Goal: Register for event/course

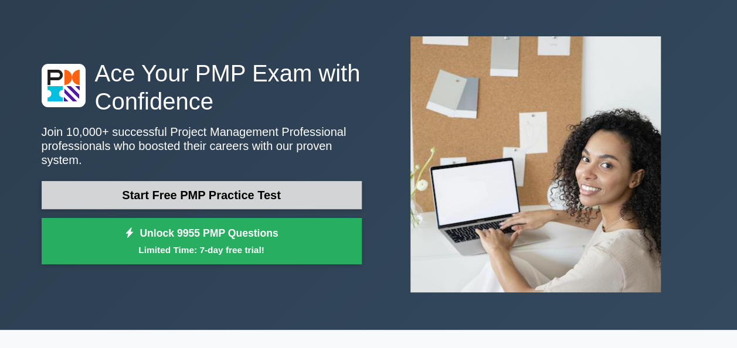
click at [174, 186] on link "Start Free PMP Practice Test" at bounding box center [202, 195] width 320 height 28
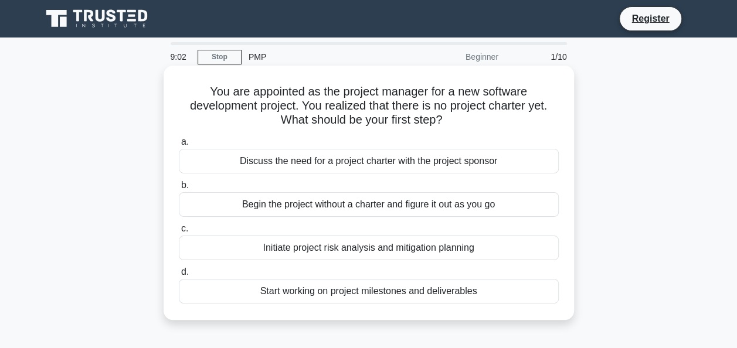
click at [372, 161] on div "Discuss the need for a project charter with the project sponsor" at bounding box center [369, 161] width 380 height 25
drag, startPoint x: 372, startPoint y: 161, endPoint x: 314, endPoint y: 158, distance: 58.2
click at [314, 158] on div "Discuss the need for a project charter with the project sponsor" at bounding box center [369, 161] width 380 height 25
click at [179, 146] on input "a. Discuss the need for a project charter with the project sponsor" at bounding box center [179, 142] width 0 height 8
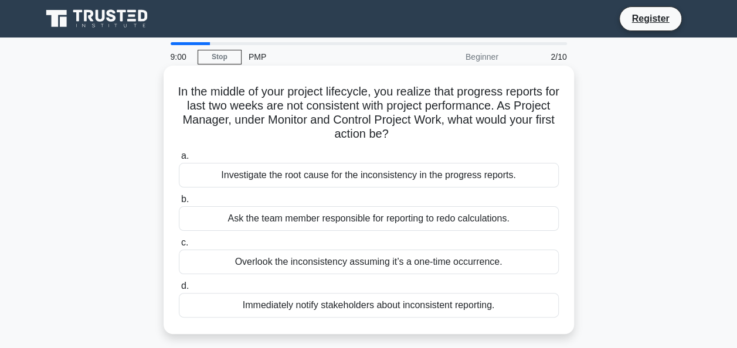
click at [218, 174] on div "Investigate the root cause for the inconsistency in the progress reports." at bounding box center [369, 175] width 380 height 25
click at [179, 160] on input "a. Investigate the root cause for the inconsistency in the progress reports." at bounding box center [179, 157] width 0 height 8
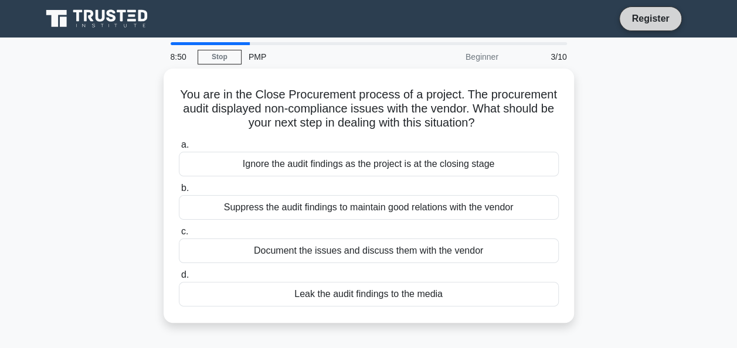
click at [653, 16] on link "Register" at bounding box center [651, 18] width 52 height 15
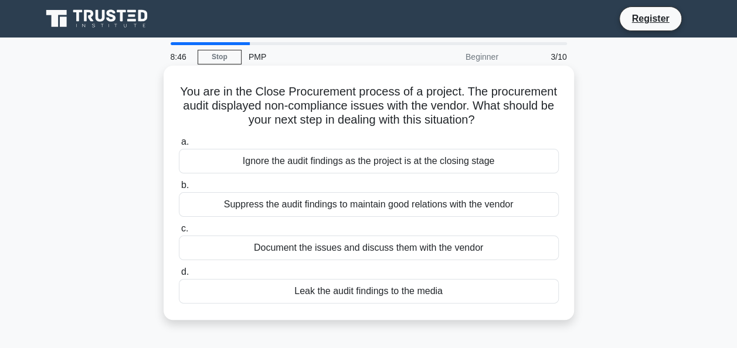
click at [287, 163] on div "Ignore the audit findings as the project is at the closing stage" at bounding box center [369, 161] width 380 height 25
click at [179, 146] on input "a. Ignore the audit findings as the project is at the closing stage" at bounding box center [179, 142] width 0 height 8
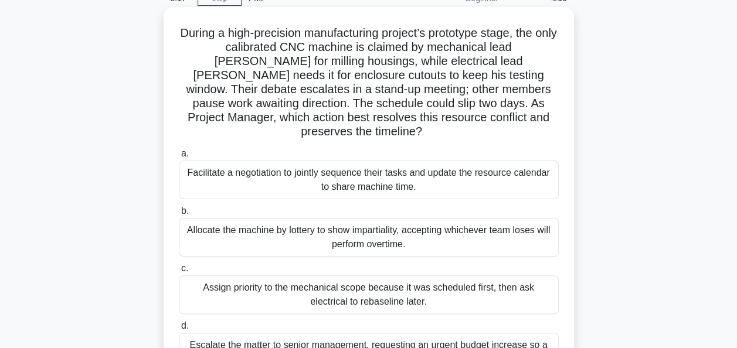
scroll to position [117, 0]
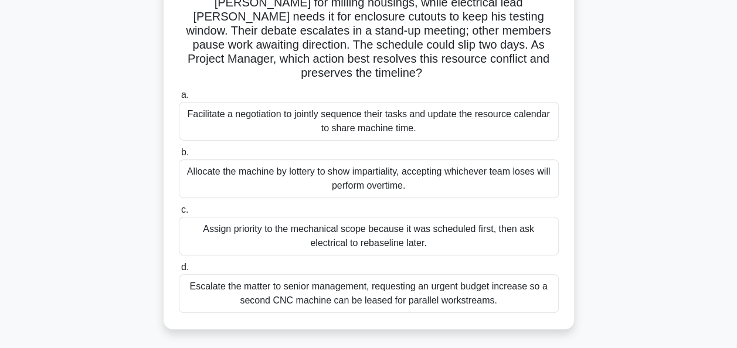
click at [327, 217] on div "Assign priority to the mechanical scope because it was scheduled first, then as…" at bounding box center [369, 236] width 380 height 39
click at [179, 214] on input "c. Assign priority to the mechanical scope because it was scheduled first, then…" at bounding box center [179, 211] width 0 height 8
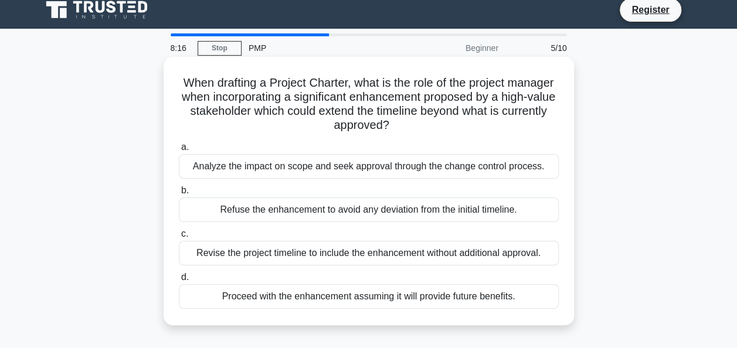
scroll to position [0, 0]
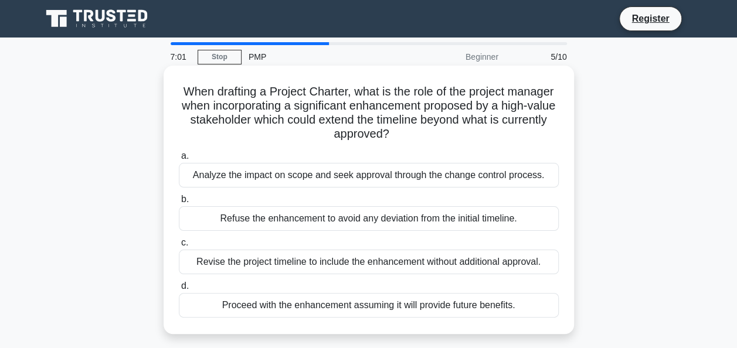
click at [400, 176] on div "Analyze the impact on scope and seek approval through the change control proces…" at bounding box center [369, 175] width 380 height 25
click at [179, 160] on input "a. Analyze the impact on scope and seek approval through the change control pro…" at bounding box center [179, 157] width 0 height 8
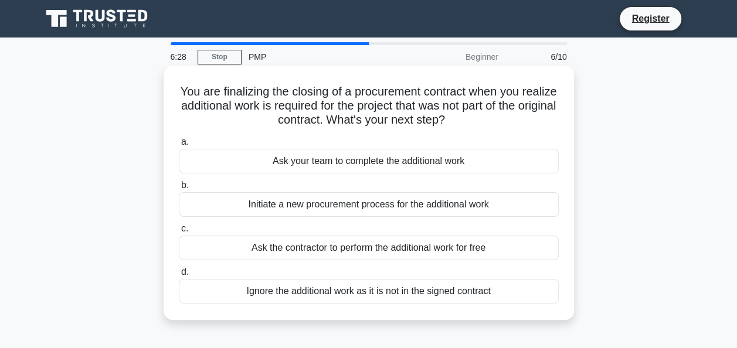
click at [359, 205] on div "Initiate a new procurement process for the additional work" at bounding box center [369, 204] width 380 height 25
click at [179, 189] on input "b. Initiate a new procurement process for the additional work" at bounding box center [179, 186] width 0 height 8
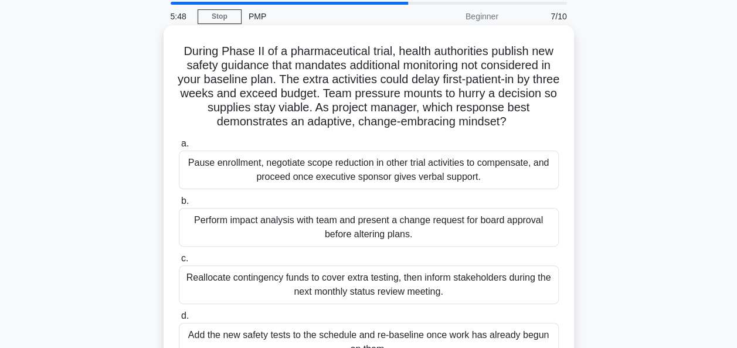
scroll to position [59, 0]
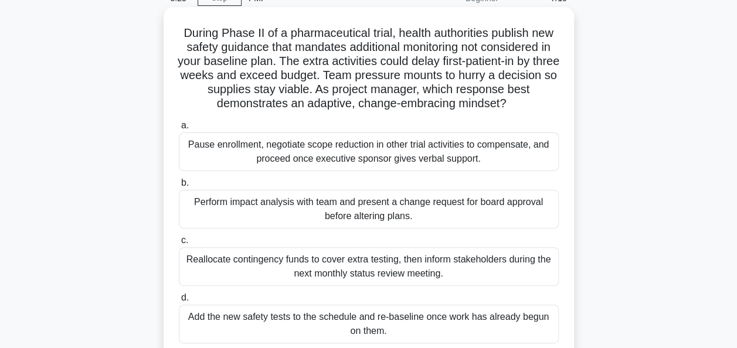
click at [421, 211] on div "Perform impact analysis with team and present a change request for board approv…" at bounding box center [369, 209] width 380 height 39
click at [179, 187] on input "b. Perform impact analysis with team and present a change request for board app…" at bounding box center [179, 184] width 0 height 8
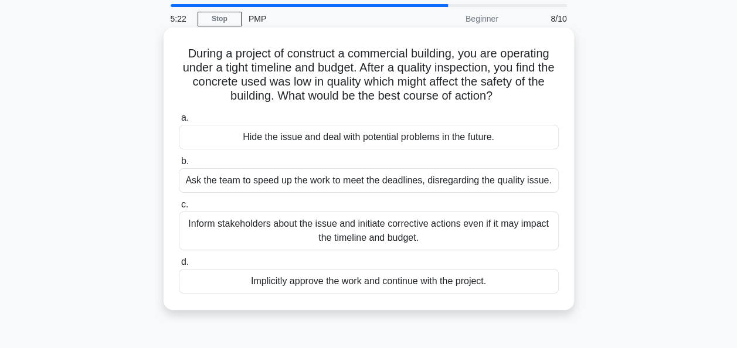
scroll to position [0, 0]
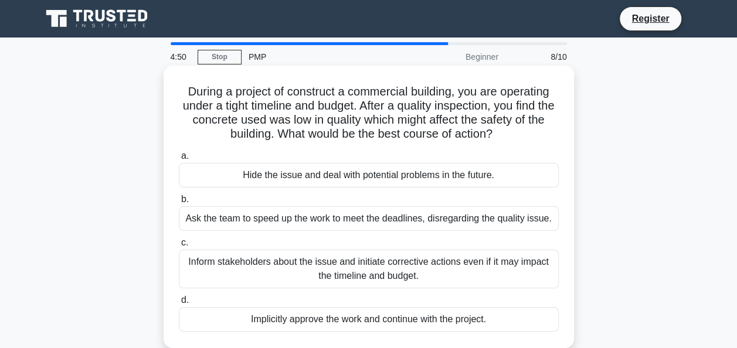
click at [381, 270] on div "Inform stakeholders about the issue and initiate corrective actions even if it …" at bounding box center [369, 269] width 380 height 39
click at [179, 247] on input "c. Inform stakeholders about the issue and initiate corrective actions even if …" at bounding box center [179, 243] width 0 height 8
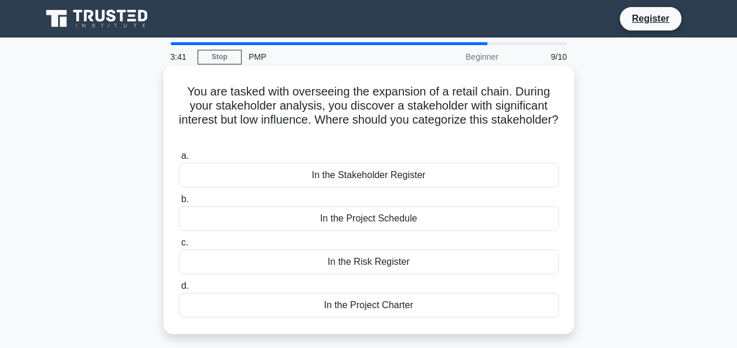
click at [381, 263] on div "In the Risk Register" at bounding box center [369, 262] width 380 height 25
click at [179, 247] on input "c. In the Risk Register" at bounding box center [179, 243] width 0 height 8
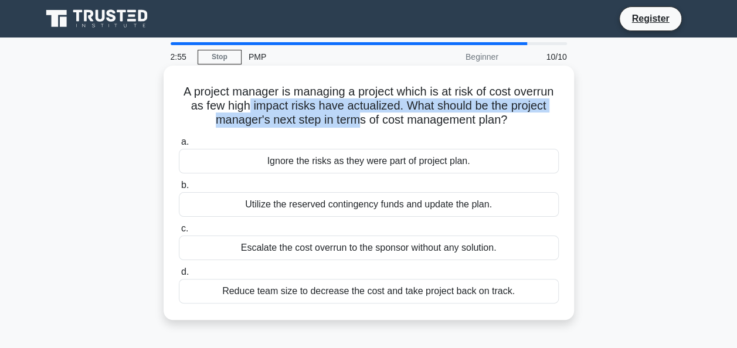
drag, startPoint x: 246, startPoint y: 106, endPoint x: 361, endPoint y: 114, distance: 114.7
click at [361, 114] on h5 "A project manager is managing a project which is at risk of cost overrun as few…" at bounding box center [369, 105] width 383 height 43
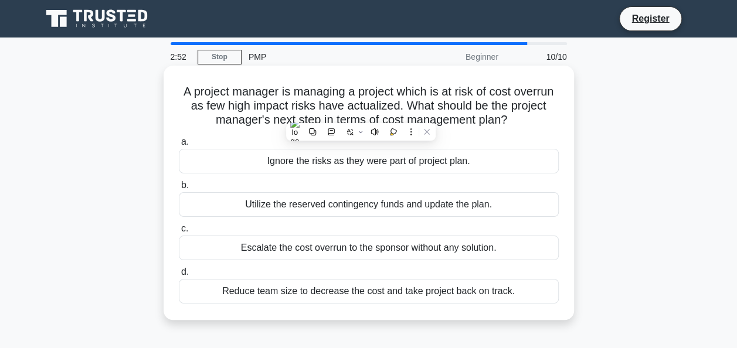
click at [227, 313] on div "A project manager is managing a project which is at risk of cost overrun as few…" at bounding box center [368, 192] width 401 height 245
drag, startPoint x: 249, startPoint y: 100, endPoint x: 536, endPoint y: 130, distance: 289.1
click at [536, 130] on div "A project manager is managing a project which is at risk of cost overrun as few…" at bounding box center [368, 192] width 401 height 245
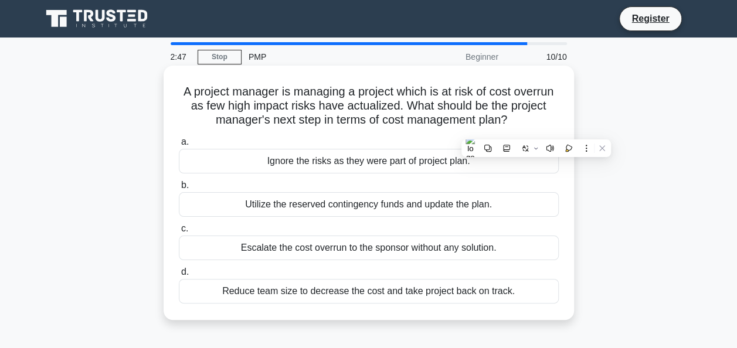
click at [253, 104] on h5 "A project manager is managing a project which is at risk of cost overrun as few…" at bounding box center [369, 105] width 383 height 43
click at [317, 248] on div "Escalate the cost overrun to the sponsor without any solution." at bounding box center [369, 248] width 380 height 25
click at [179, 233] on input "c. Escalate the cost overrun to the sponsor without any solution." at bounding box center [179, 229] width 0 height 8
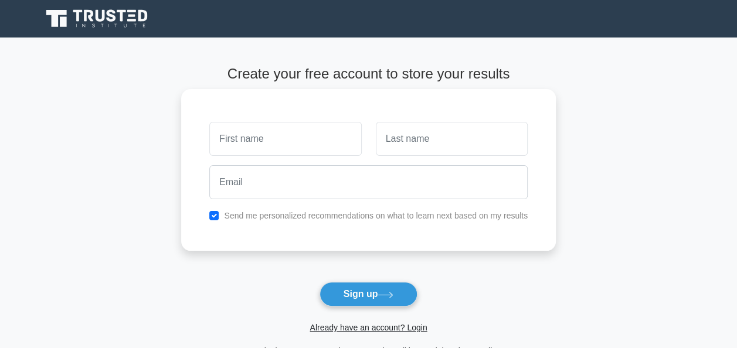
drag, startPoint x: 0, startPoint y: 0, endPoint x: 245, endPoint y: 136, distance: 280.0
click at [245, 136] on input "text" at bounding box center [285, 139] width 152 height 34
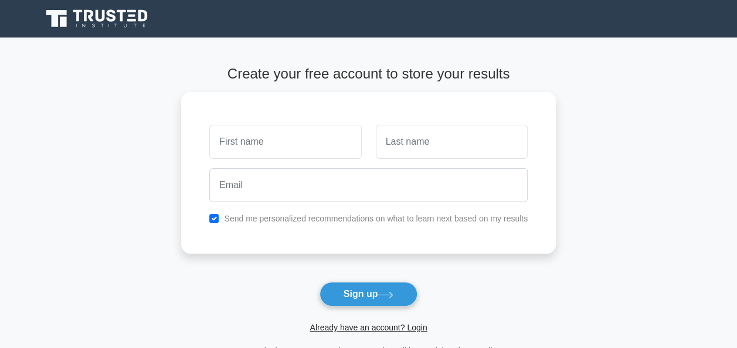
click at [125, 168] on main "Create your free account to store your results Send me personalized recommendat…" at bounding box center [368, 212] width 737 height 349
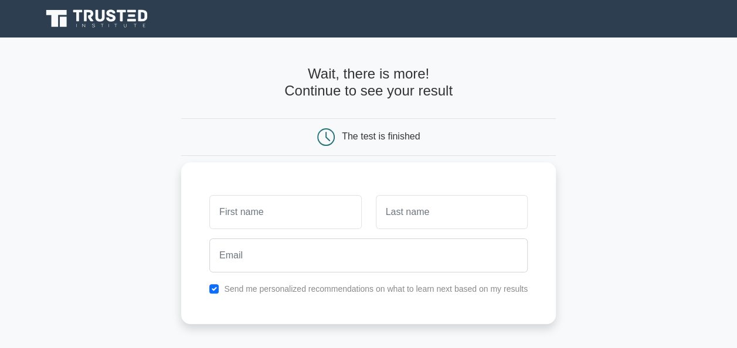
click at [236, 221] on input "text" at bounding box center [285, 212] width 152 height 34
type input "joy"
click at [429, 207] on input "text" at bounding box center [452, 212] width 152 height 34
type input "baby"
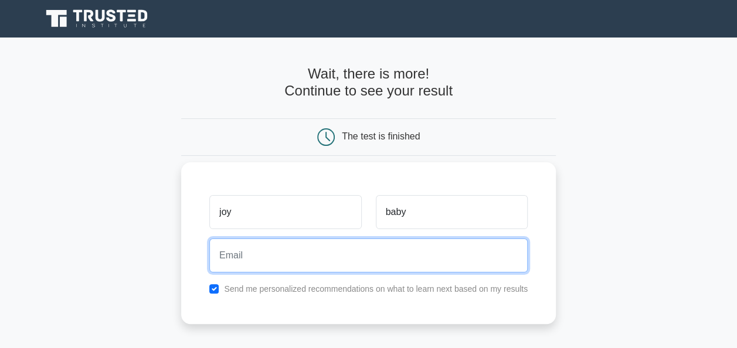
click at [253, 253] on input "email" at bounding box center [368, 256] width 319 height 34
type input "joypristellababyjoyps@gmail.com"
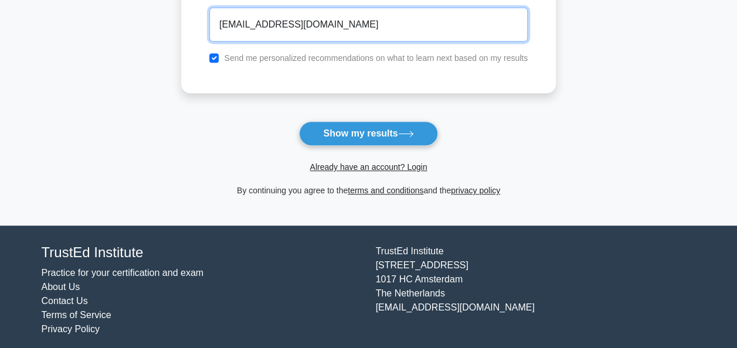
scroll to position [239, 0]
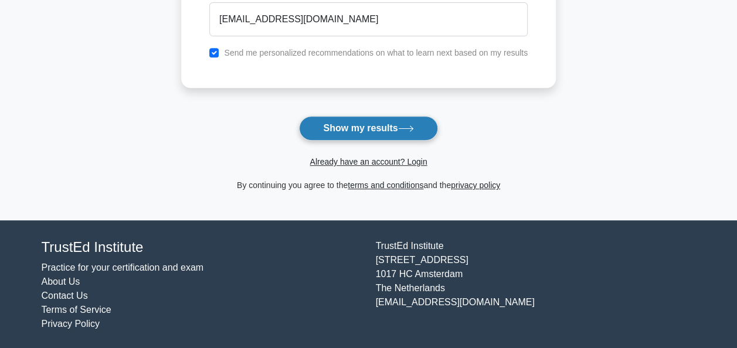
click at [339, 128] on button "Show my results" at bounding box center [368, 128] width 138 height 25
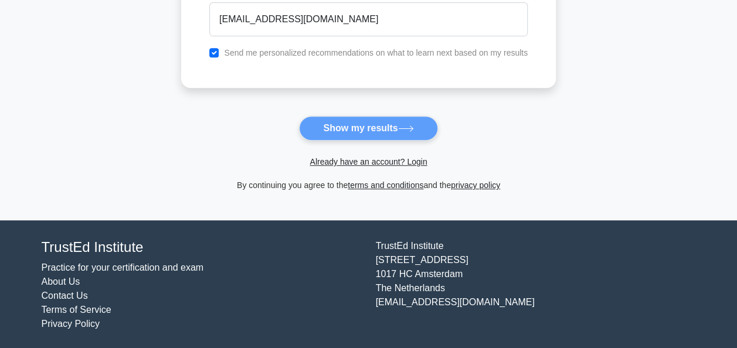
scroll to position [0, 0]
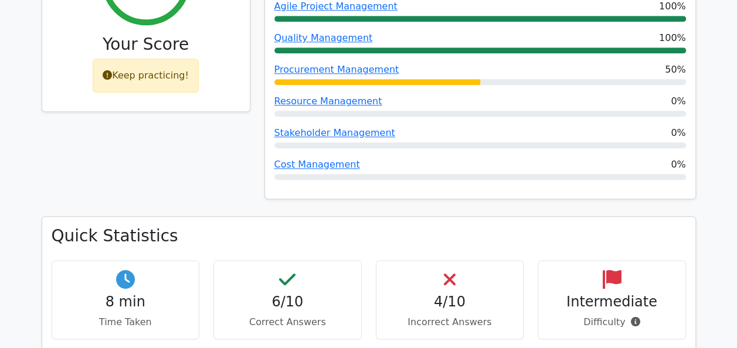
scroll to position [587, 0]
